Goal: Task Accomplishment & Management: Use online tool/utility

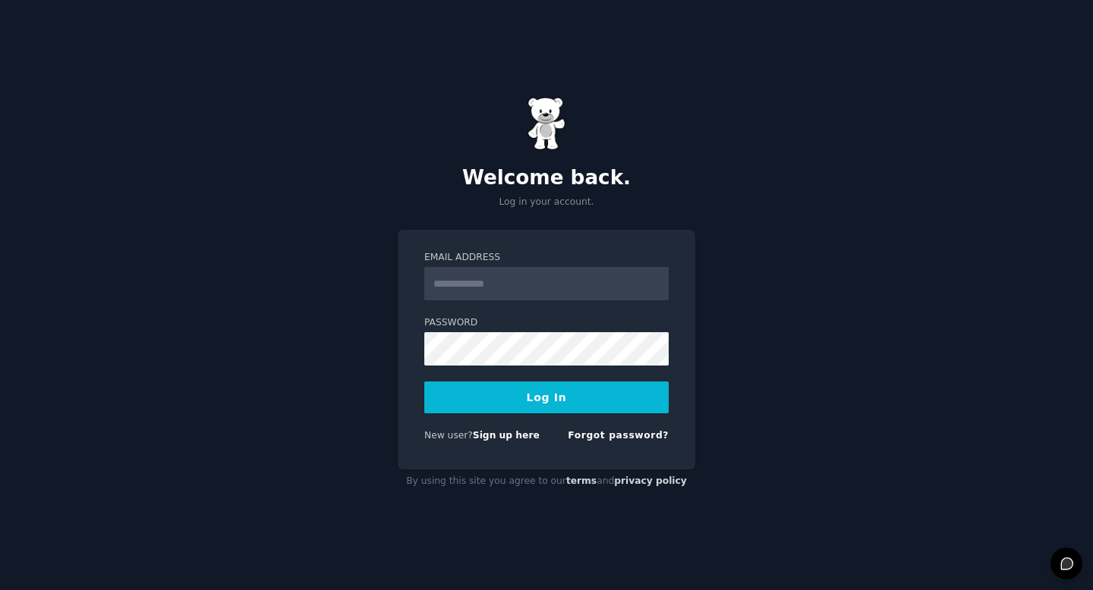
click at [524, 291] on input "Email Address" at bounding box center [546, 283] width 244 height 33
type input "**********"
click at [424, 382] on button "Log In" at bounding box center [546, 398] width 244 height 32
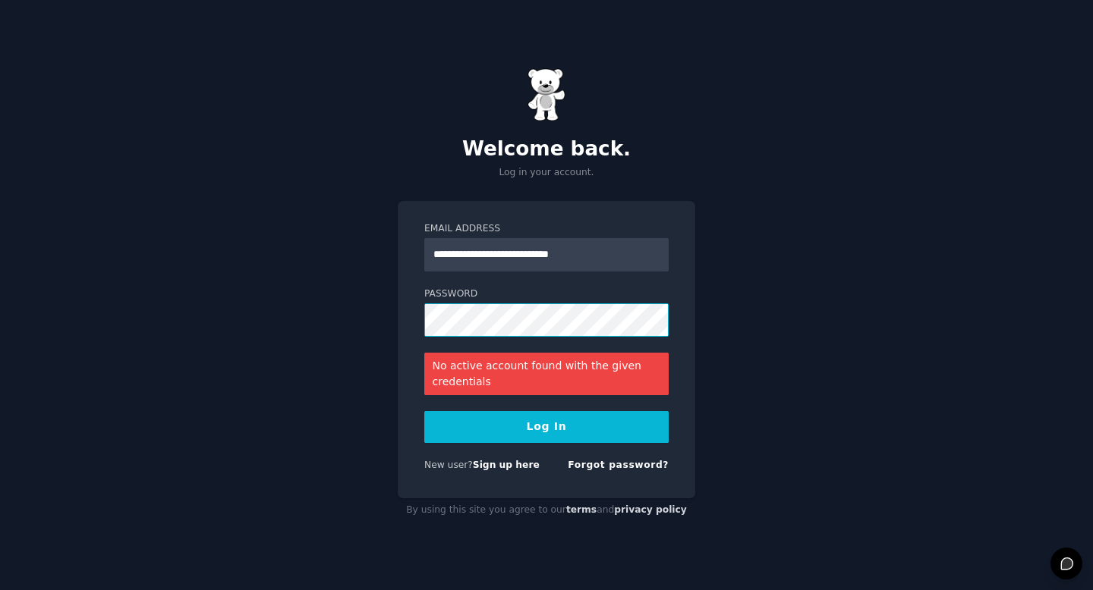
click at [424, 411] on button "Log In" at bounding box center [546, 427] width 244 height 32
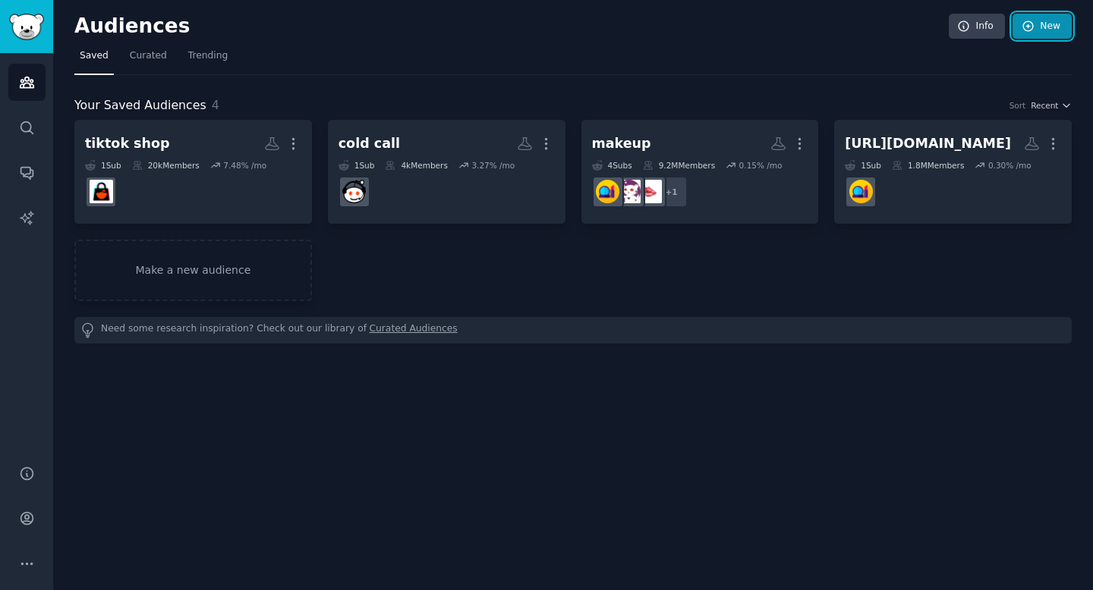
click at [1053, 30] on link "New" at bounding box center [1041, 27] width 59 height 26
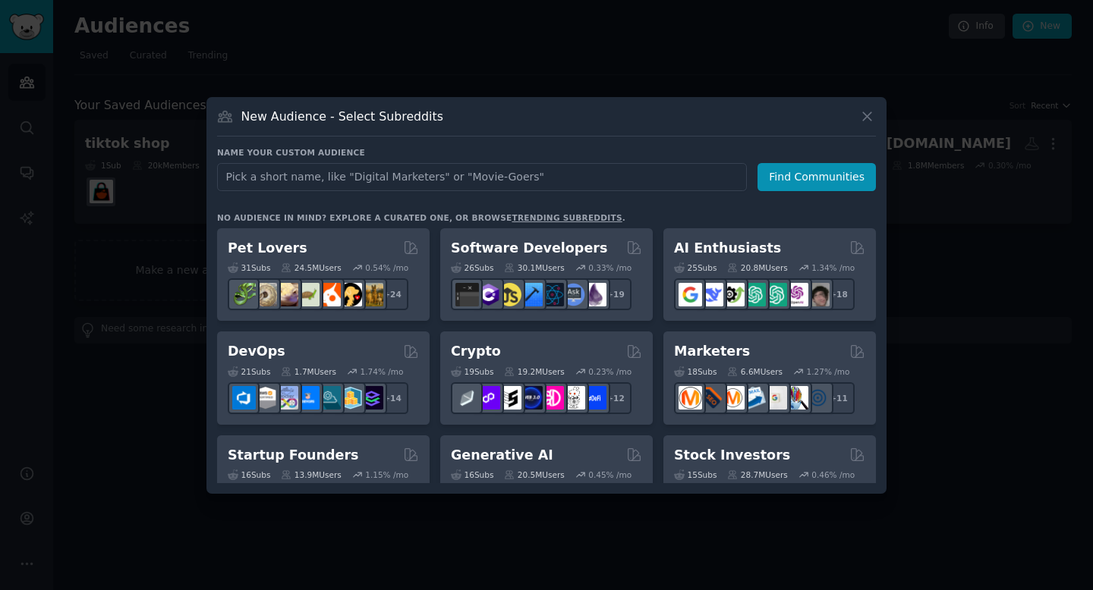
click at [523, 184] on input "text" at bounding box center [482, 177] width 530 height 28
type input "biology"
click at [808, 174] on button "Find Communities" at bounding box center [816, 177] width 118 height 28
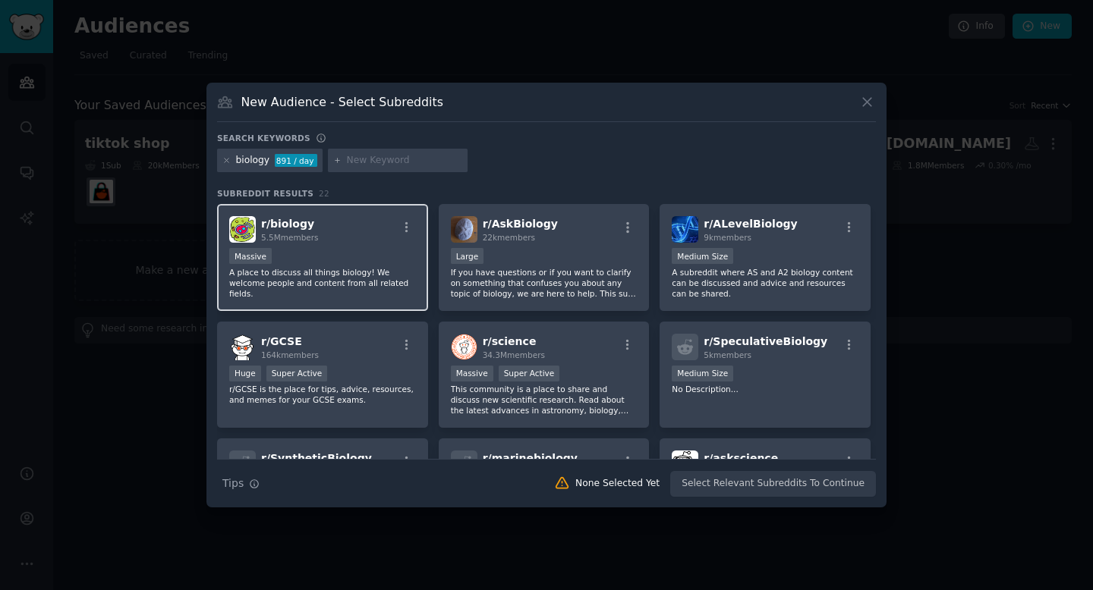
click at [408, 248] on div "Massive" at bounding box center [322, 257] width 187 height 19
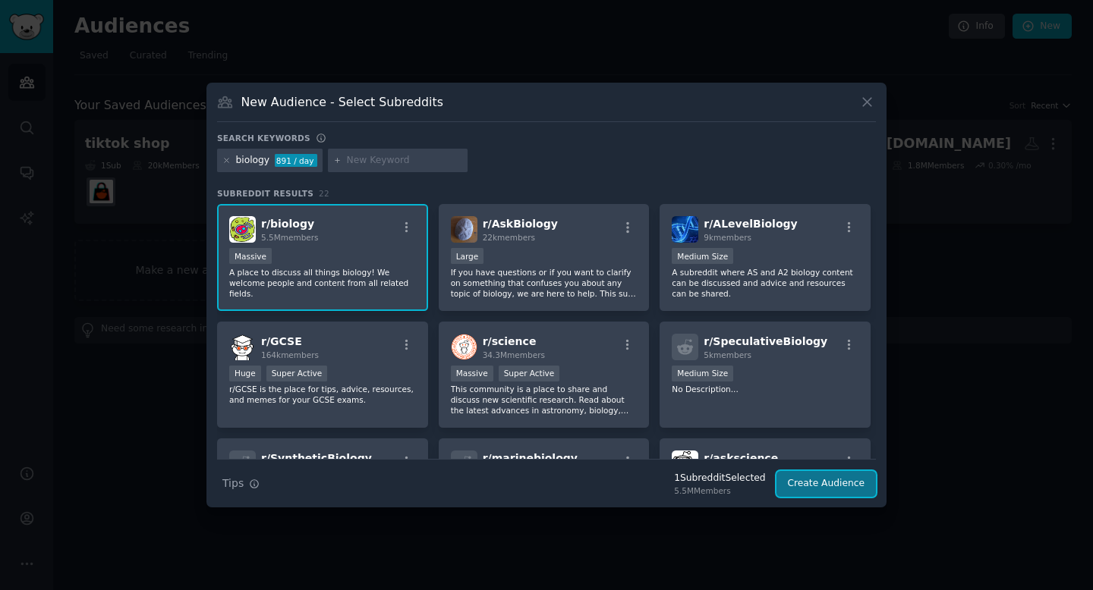
click at [811, 482] on button "Create Audience" at bounding box center [826, 484] width 100 height 26
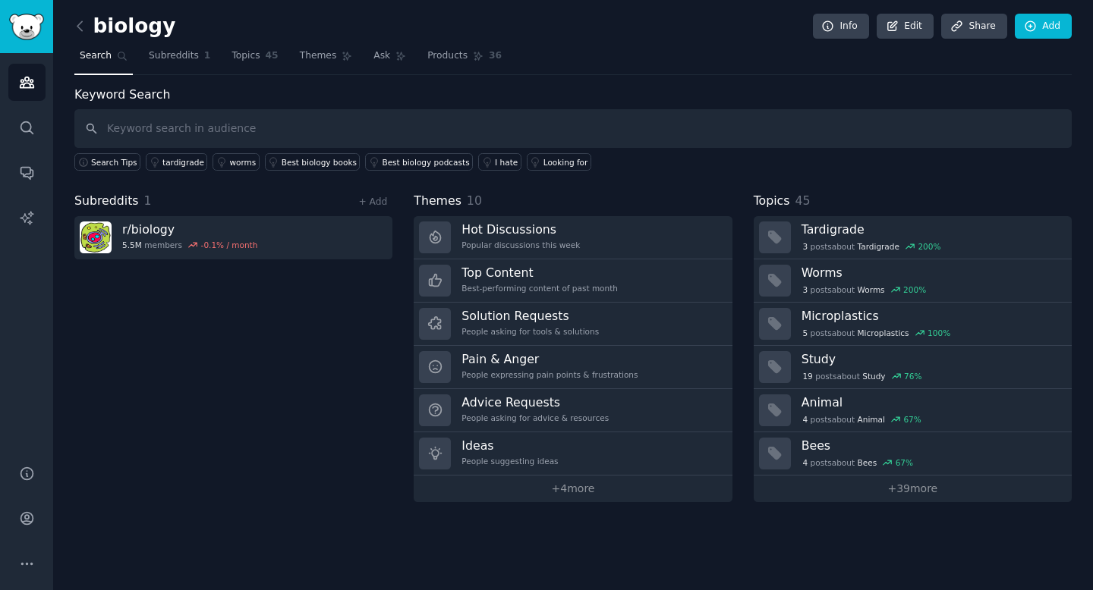
click at [248, 121] on input "text" at bounding box center [572, 128] width 997 height 39
